Goal: Information Seeking & Learning: Learn about a topic

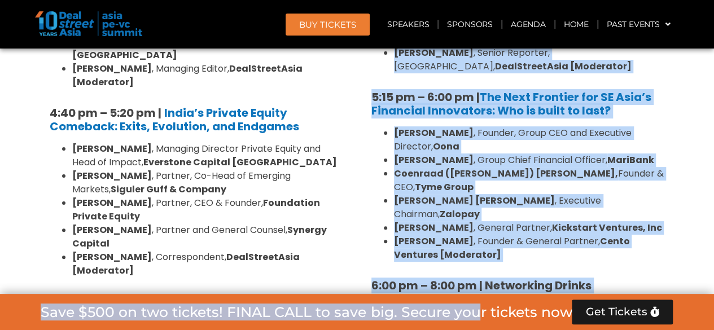
scroll to position [2185, 0]
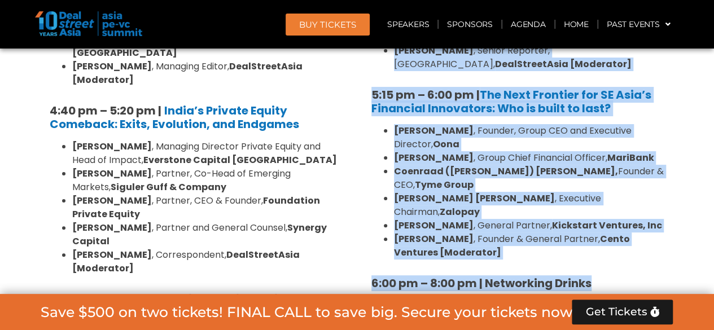
drag, startPoint x: 367, startPoint y: 125, endPoint x: 632, endPoint y: 201, distance: 276.1
copy div "8:00 am – 9:00 am | Registration & Networking Coffee [Sponsored by Vserve ] 9:0…"
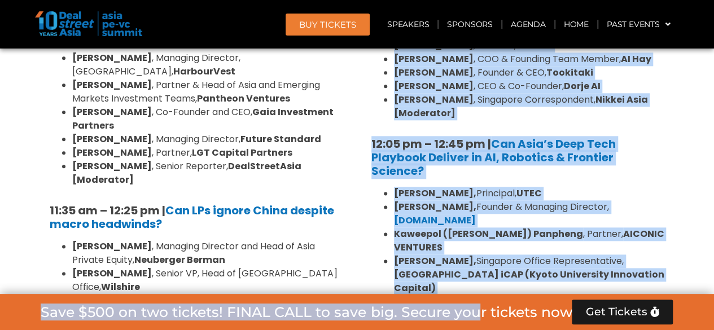
scroll to position [2800, 0]
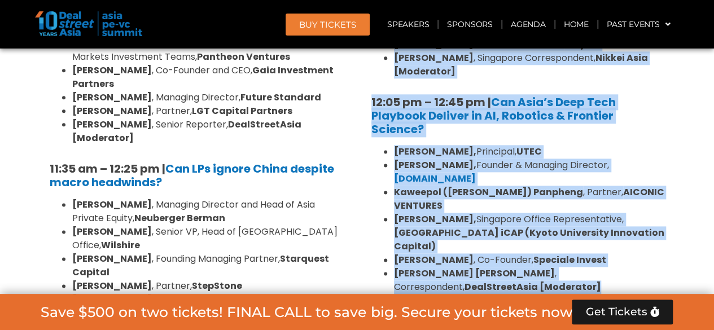
drag, startPoint x: 363, startPoint y: 79, endPoint x: 511, endPoint y: 182, distance: 180.3
click at [511, 182] on div "10:30 am – 10:35 am | Welcome address to AI and Deep Tech summit by Andi Haswid…" at bounding box center [518, 23] width 310 height 559
copy div "10:30 am – 10:35 am | Welcome address to AI and Deep Tech summit by Andi Haswid…"
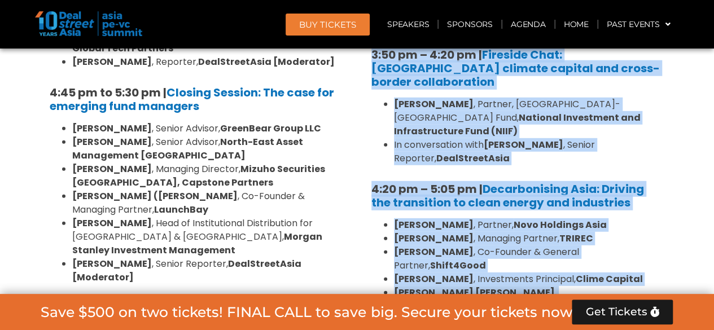
scroll to position [3664, 0]
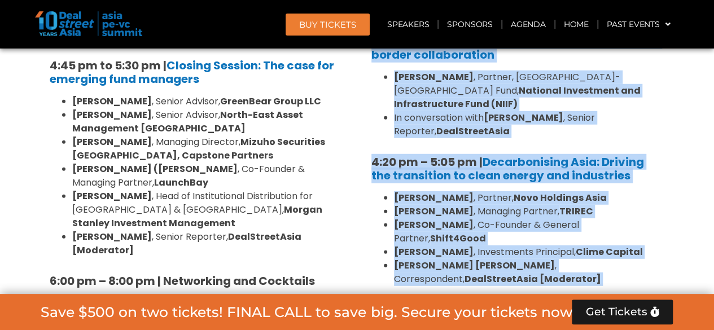
drag, startPoint x: 366, startPoint y: 106, endPoint x: 642, endPoint y: 278, distance: 325.5
copy div "1:40 pm – 1:45 pm | Welcome address to Climate Tech and ESG Summit track by Mic…"
click at [328, 28] on span "BUY Tickets" at bounding box center [327, 24] width 57 height 8
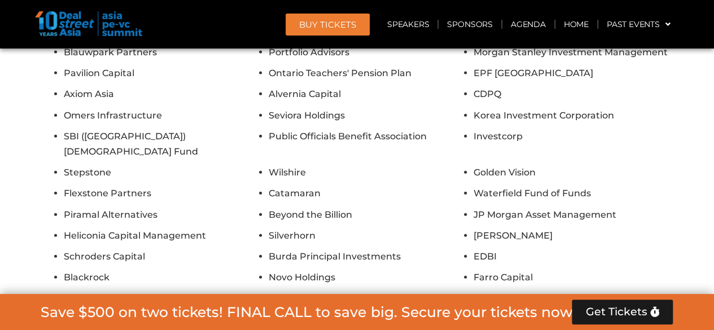
scroll to position [9950, 0]
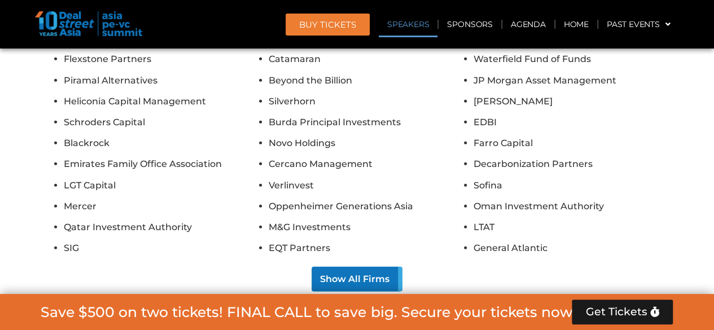
click at [414, 28] on link "Speakers" at bounding box center [408, 24] width 59 height 26
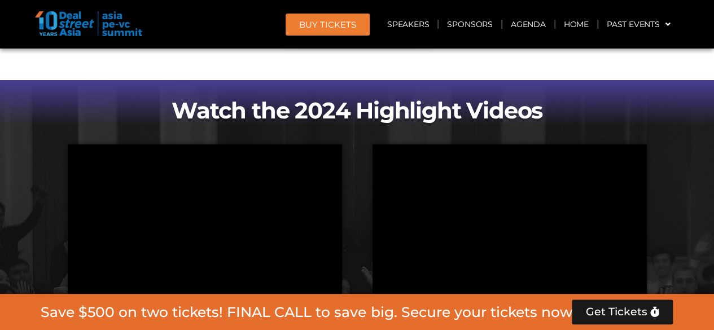
scroll to position [4062, 0]
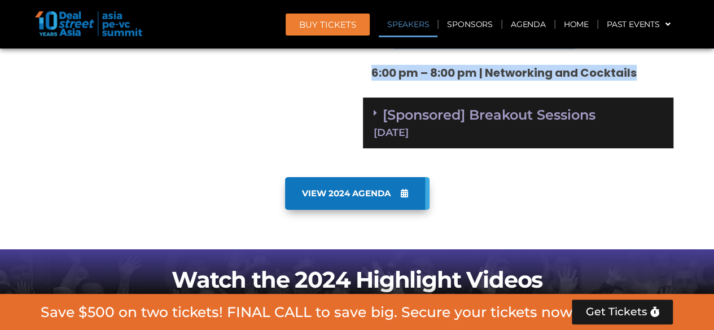
click at [416, 23] on link "Speakers" at bounding box center [408, 24] width 59 height 26
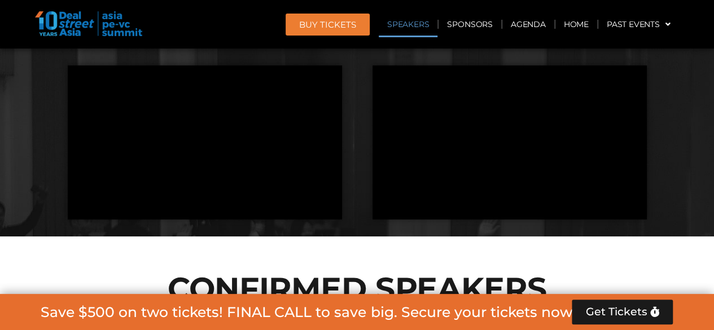
scroll to position [4344, 0]
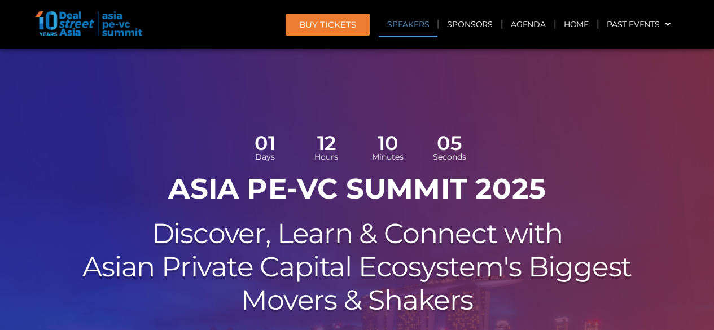
click at [399, 27] on link "Speakers" at bounding box center [408, 24] width 59 height 26
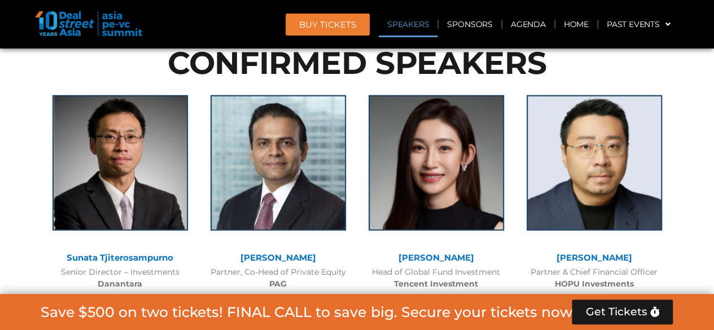
scroll to position [1286, 0]
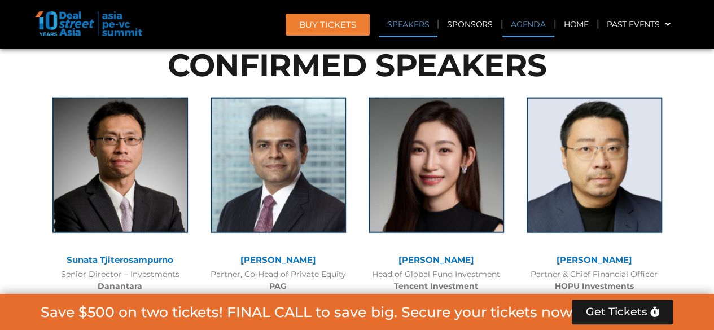
click at [530, 25] on link "Agenda" at bounding box center [528, 24] width 52 height 26
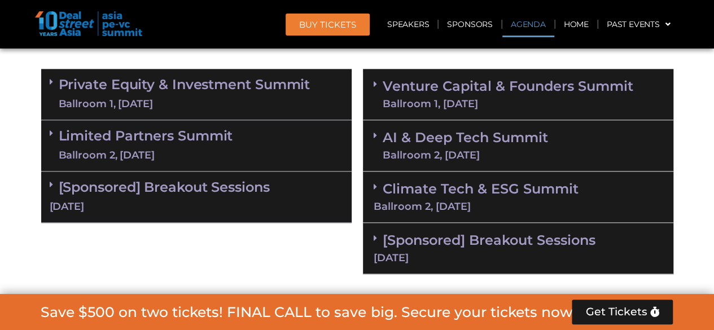
scroll to position [651, 0]
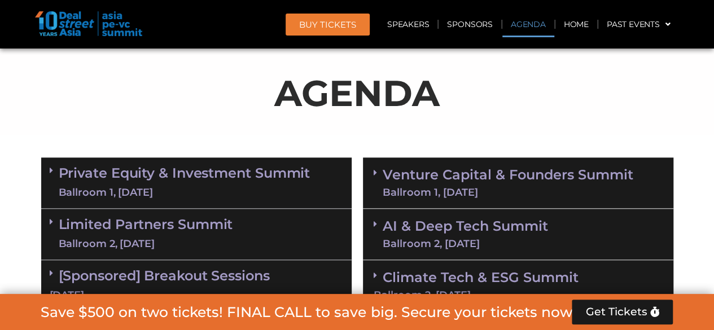
click at [448, 168] on link "Venture Capital & Founders​ Summit Ballroom 1, [DATE]" at bounding box center [508, 182] width 251 height 29
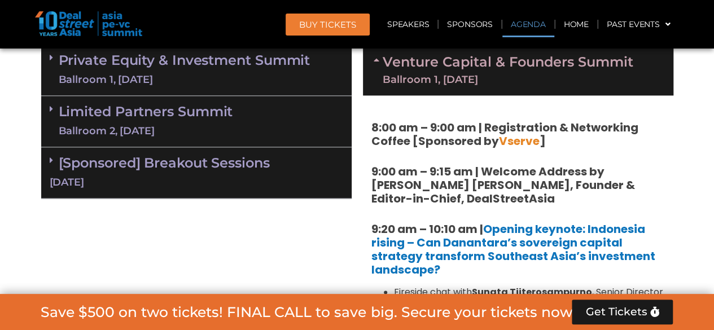
scroll to position [876, 0]
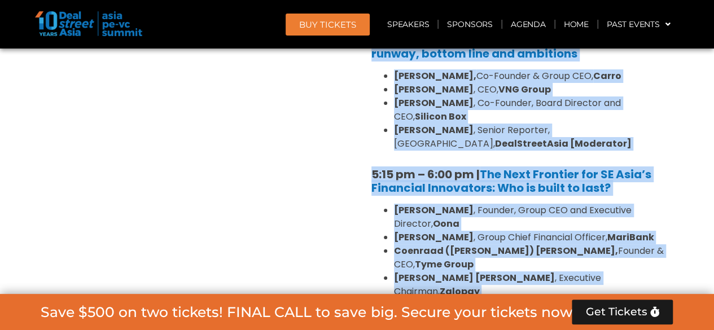
scroll to position [2152, 0]
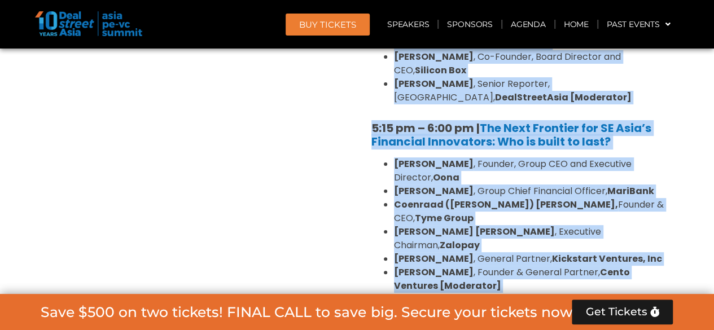
drag, startPoint x: 370, startPoint y: 125, endPoint x: 609, endPoint y: 227, distance: 260.6
copy div "1:09 lo – 1:74 ip | Dolorsitamet & Consectetu Adipis [Elitseddo ei Tempor ] 0:3…"
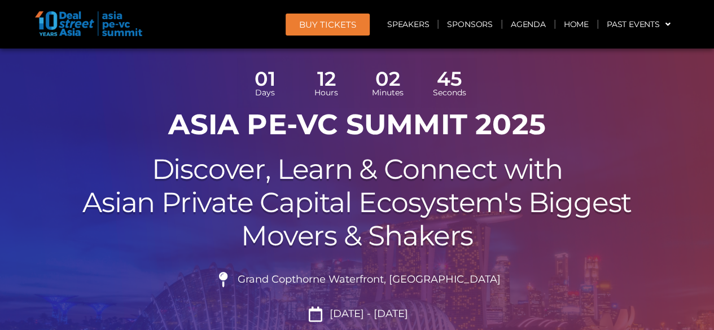
scroll to position [0, 0]
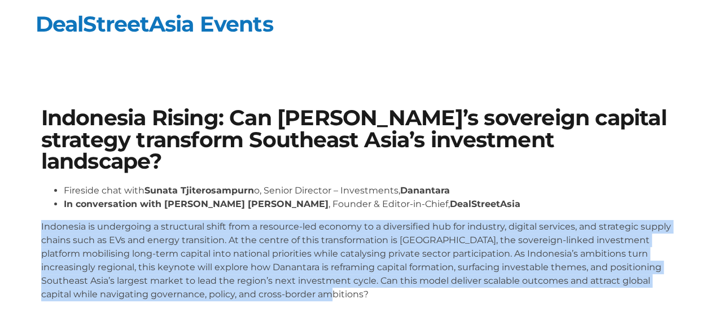
drag, startPoint x: 326, startPoint y: 293, endPoint x: 36, endPoint y: 223, distance: 298.5
click at [36, 223] on div "Indonesia Rising: Can [PERSON_NAME]’s sovereign capital strategy transform Sout…" at bounding box center [357, 209] width 643 height 214
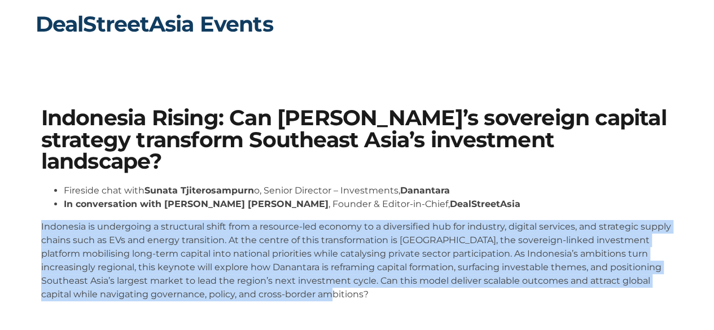
copy p "Indonesia is undergoing a structural shift from a resource-led economy to a div…"
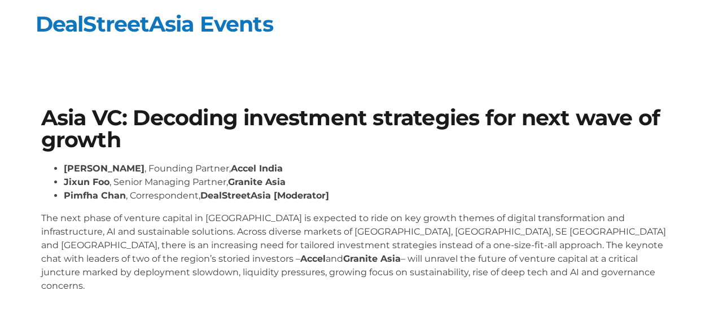
drag, startPoint x: 36, startPoint y: 218, endPoint x: 353, endPoint y: 275, distance: 322.6
click at [353, 275] on div "Asia VC: Decoding investment strategies for next wave of growth Prashanth Praka…" at bounding box center [357, 205] width 643 height 206
copy p "The next phase of venture capital in Asia is expected to ride on key growth the…"
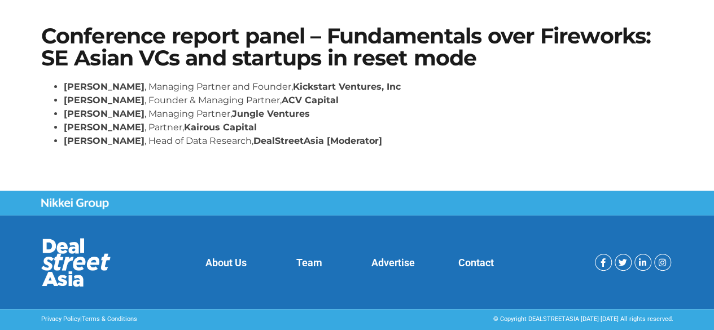
scroll to position [25, 0]
